Goal: Task Accomplishment & Management: Complete application form

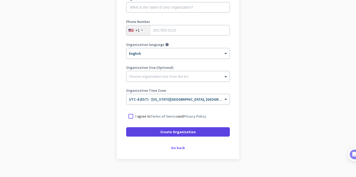
scroll to position [83, 0]
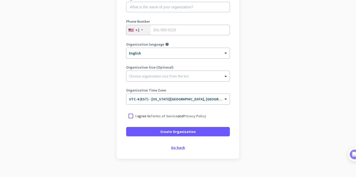
click at [176, 146] on div "Go back" at bounding box center [178, 148] width 104 height 4
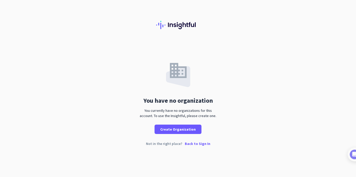
click at [196, 145] on p "Back to Sign In" at bounding box center [198, 144] width 26 height 4
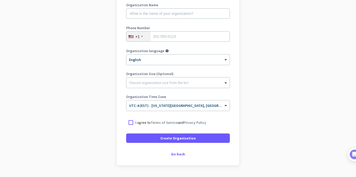
scroll to position [91, 0]
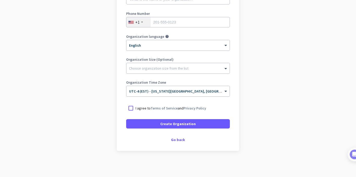
click at [98, 25] on app-onboarding-organization "Create Organization Note: You can always change this later, or support multiple…" at bounding box center [178, 64] width 356 height 226
click at [171, 138] on div "Go back" at bounding box center [178, 140] width 104 height 4
